Goal: Task Accomplishment & Management: Manage account settings

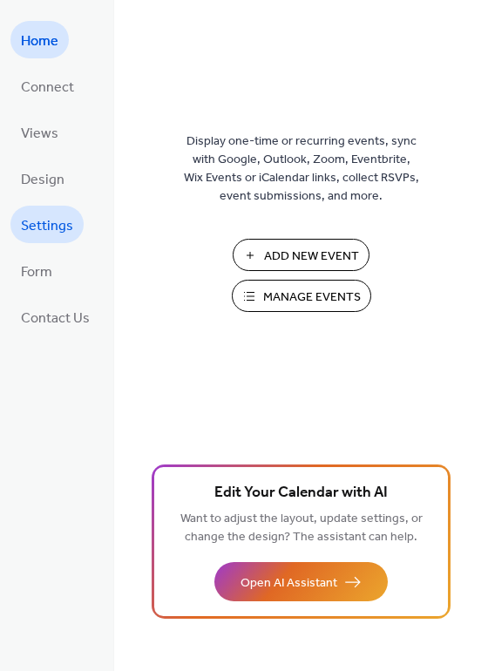
click at [58, 234] on span "Settings" at bounding box center [47, 226] width 52 height 27
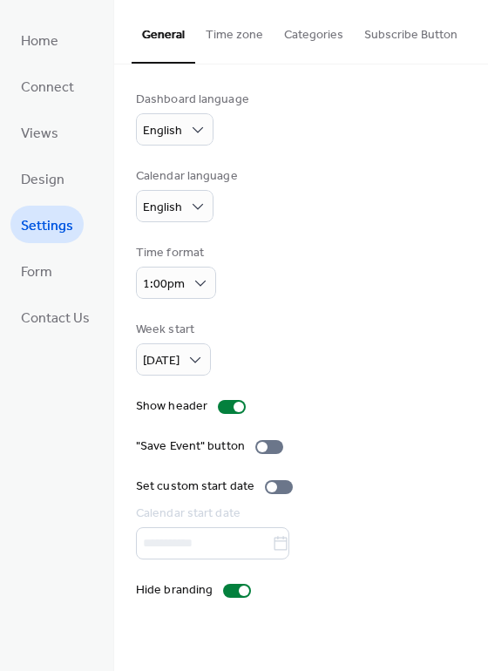
click at [242, 45] on button "Time zone" at bounding box center [234, 31] width 78 height 62
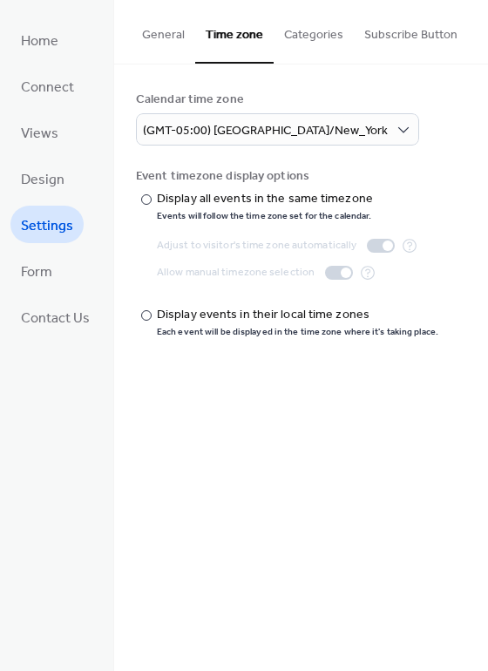
click at [311, 41] on button "Categories" at bounding box center [314, 31] width 80 height 62
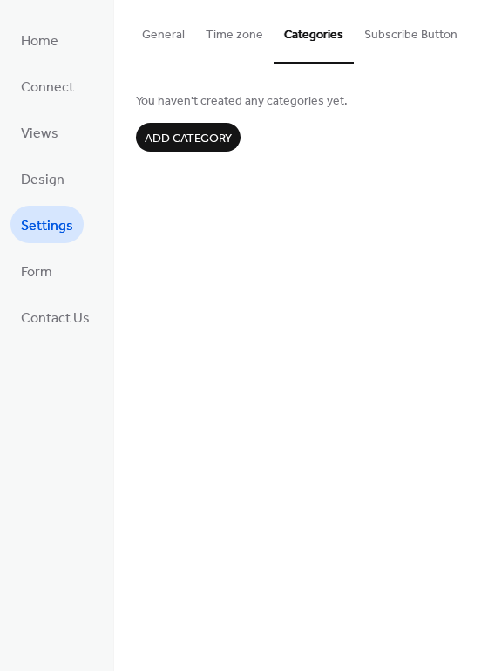
click at [397, 39] on button "Subscribe Button" at bounding box center [411, 31] width 114 height 62
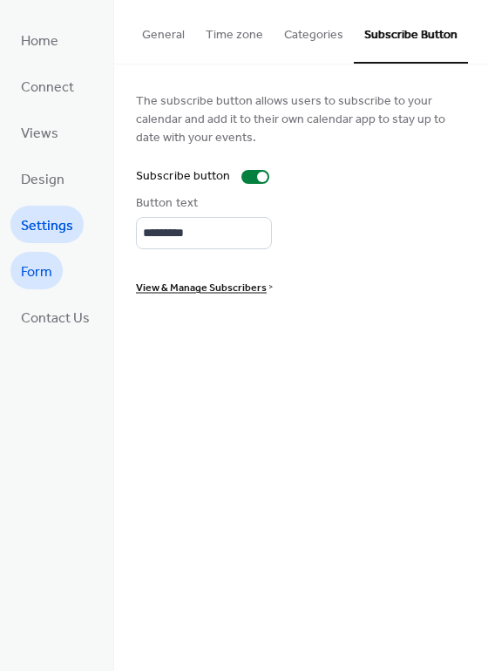
click at [43, 266] on span "Form" at bounding box center [36, 272] width 31 height 27
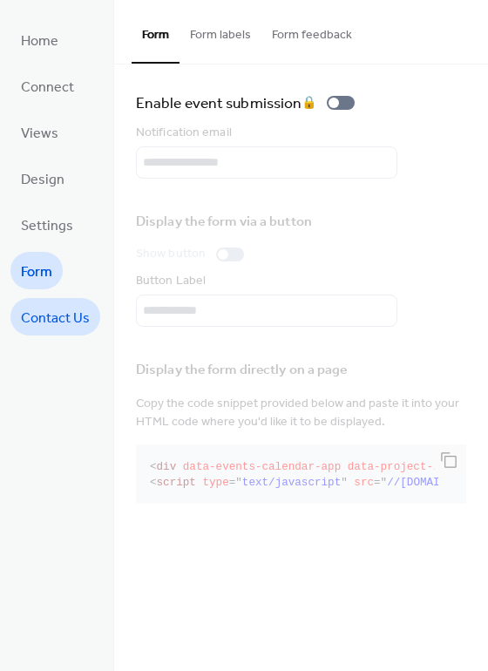
click at [52, 316] on span "Contact Us" at bounding box center [55, 318] width 69 height 27
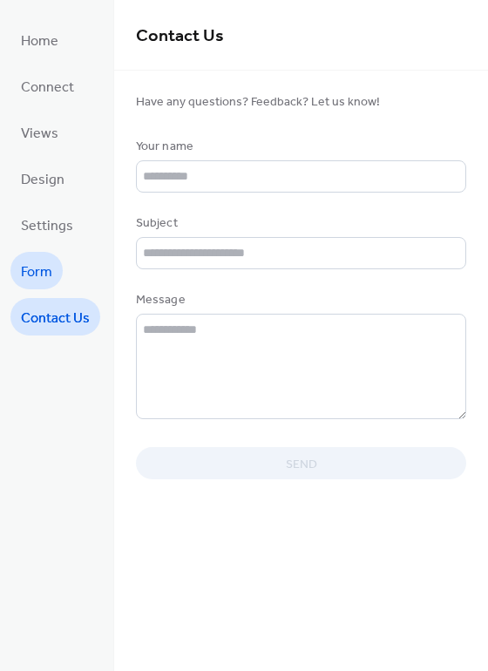
click at [52, 273] on link "Form" at bounding box center [36, 270] width 52 height 37
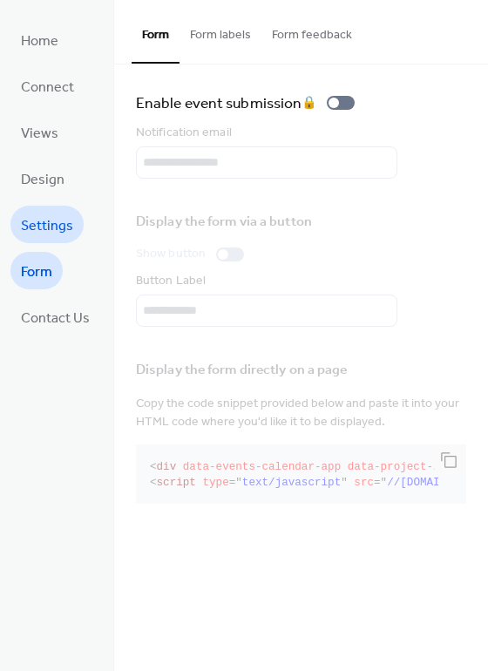
click at [52, 231] on span "Settings" at bounding box center [47, 226] width 52 height 27
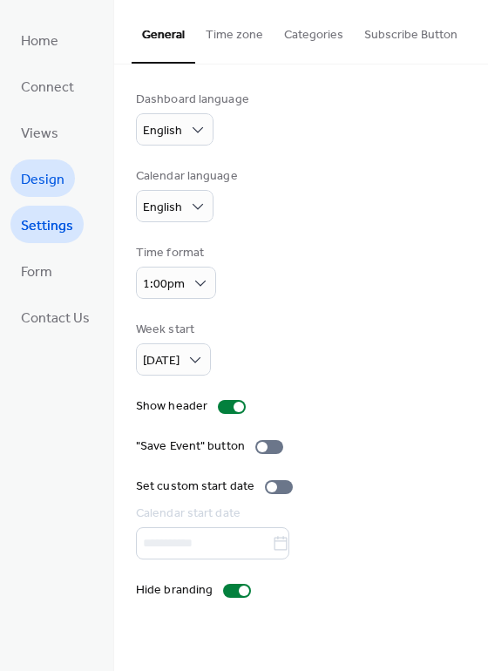
click at [49, 176] on span "Design" at bounding box center [43, 179] width 44 height 27
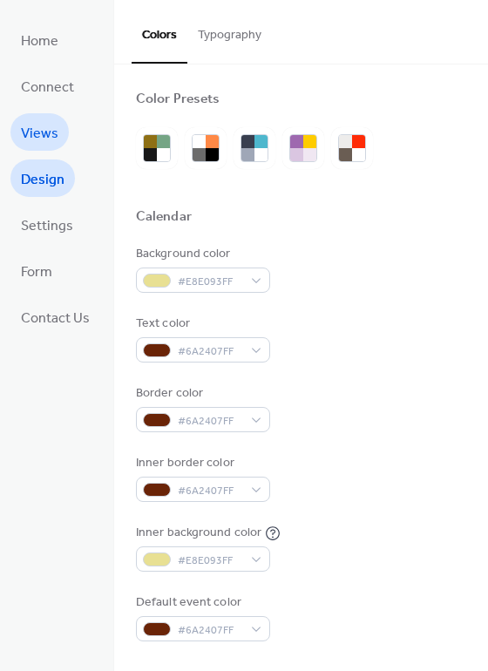
click at [41, 135] on span "Views" at bounding box center [39, 133] width 37 height 27
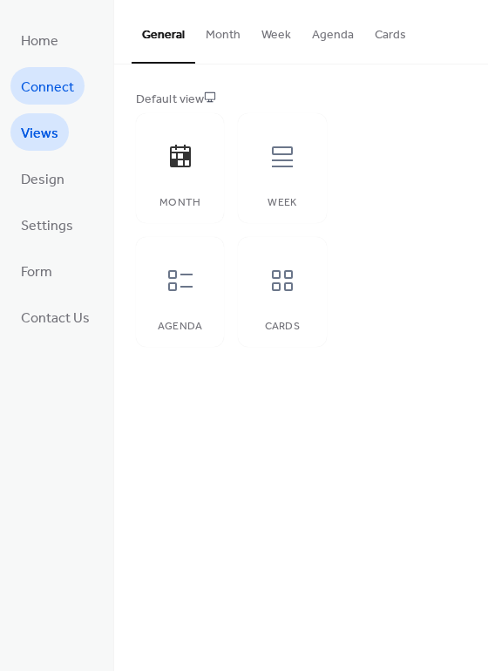
click at [44, 92] on span "Connect" at bounding box center [47, 87] width 53 height 27
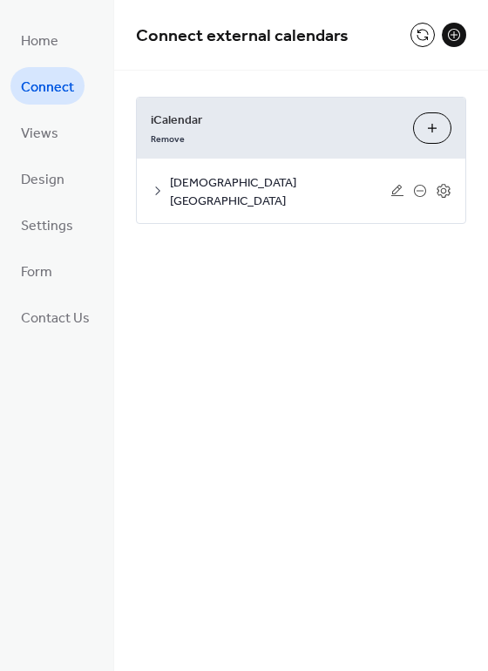
click at [155, 184] on icon at bounding box center [158, 191] width 14 height 14
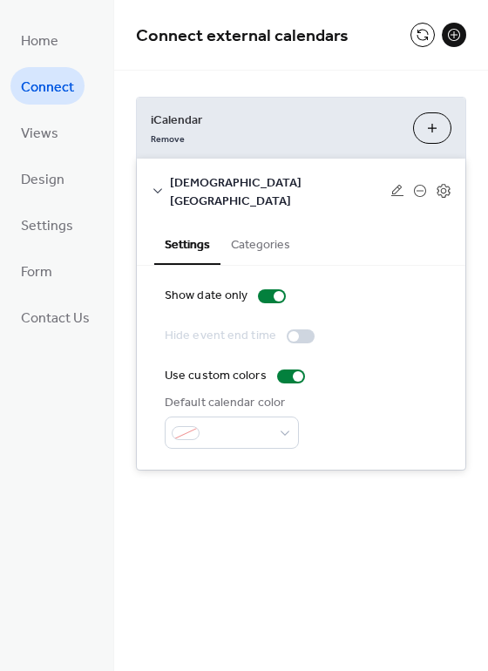
click at [155, 188] on icon at bounding box center [157, 190] width 9 height 5
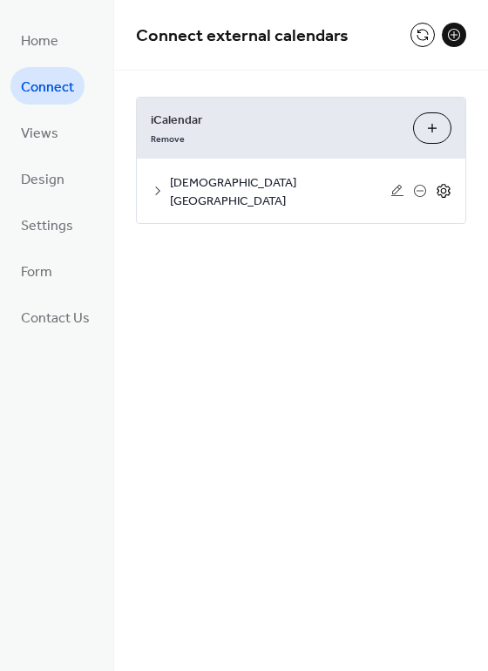
click at [449, 187] on icon at bounding box center [444, 191] width 16 height 16
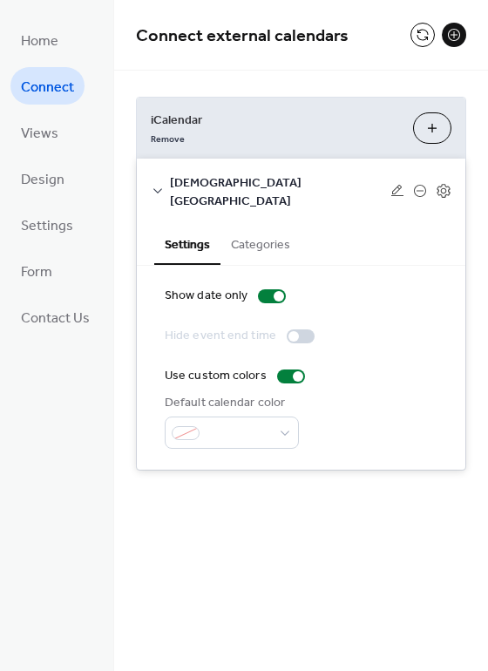
click at [270, 223] on button "Categories" at bounding box center [261, 243] width 80 height 40
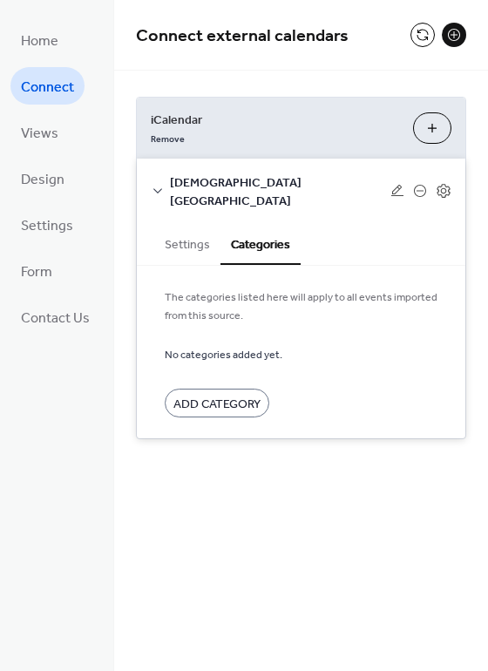
click at [196, 231] on button "Settings" at bounding box center [187, 243] width 66 height 40
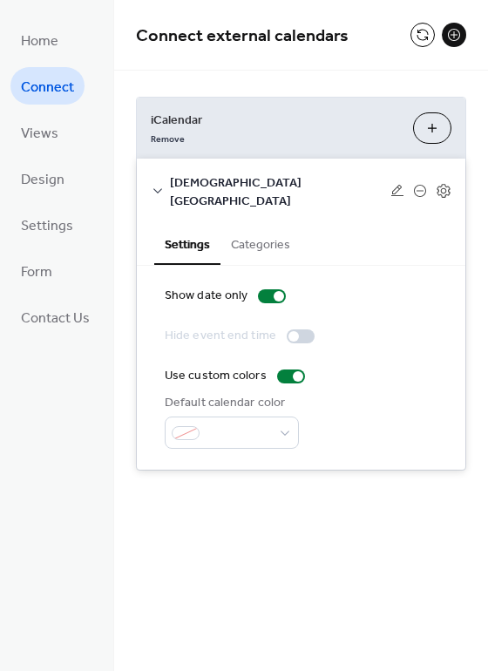
click at [162, 184] on icon at bounding box center [158, 191] width 14 height 14
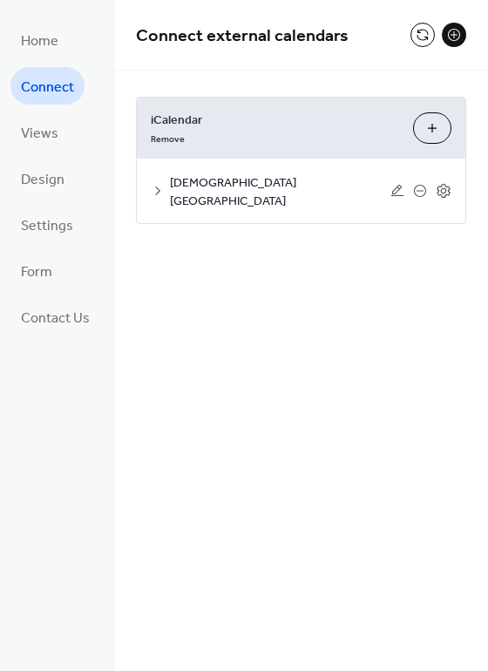
click at [162, 184] on icon at bounding box center [158, 191] width 14 height 14
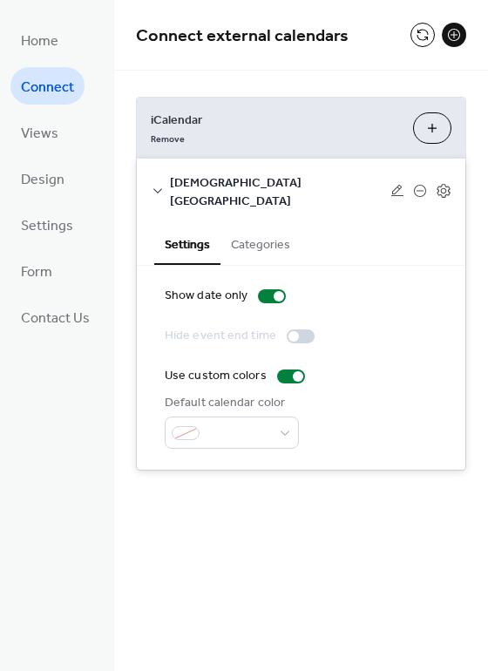
click at [162, 184] on icon at bounding box center [158, 191] width 14 height 14
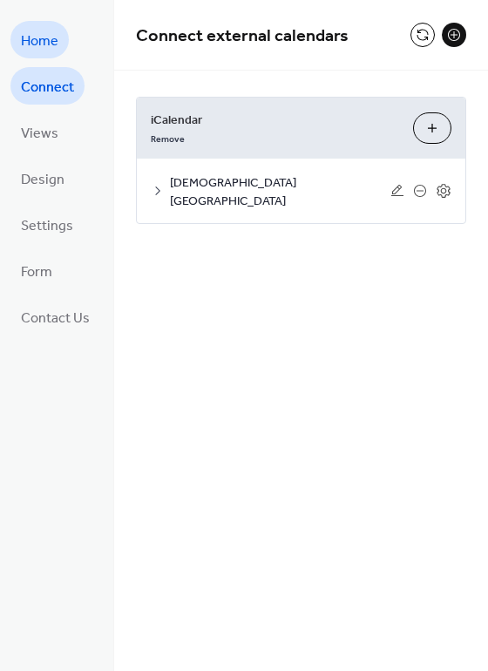
click at [58, 44] on span "Home" at bounding box center [39, 41] width 37 height 27
